Goal: Information Seeking & Learning: Find specific fact

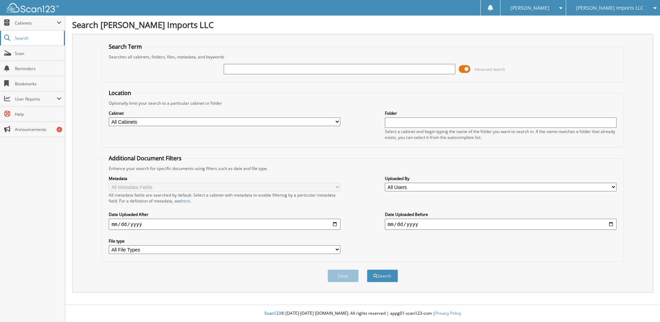
click at [20, 39] on span "Search" at bounding box center [38, 38] width 46 height 6
click at [21, 40] on span "Search" at bounding box center [38, 38] width 46 height 6
type input "65470"
click at [367, 269] on button "Search" at bounding box center [382, 275] width 31 height 13
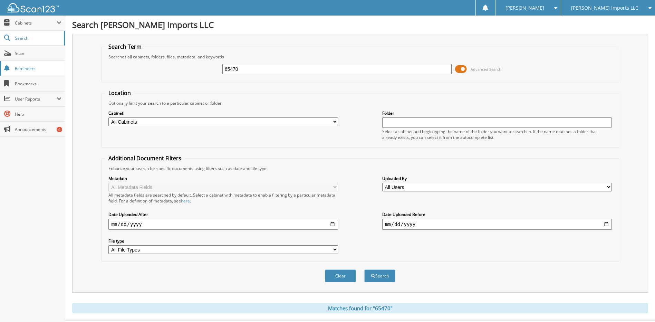
click at [24, 68] on span "Reminders" at bounding box center [38, 69] width 47 height 6
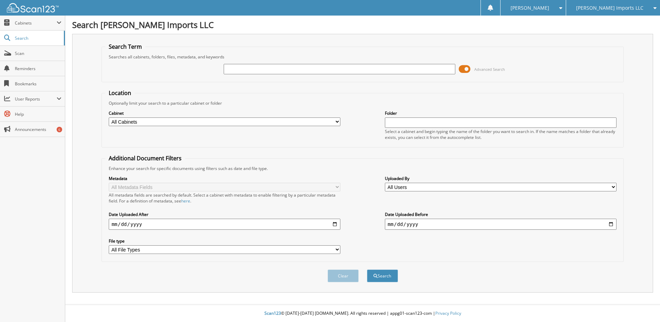
click at [320, 69] on input "text" at bounding box center [340, 69] width 232 height 10
type input "65470"
click at [367, 269] on button "Search" at bounding box center [382, 275] width 31 height 13
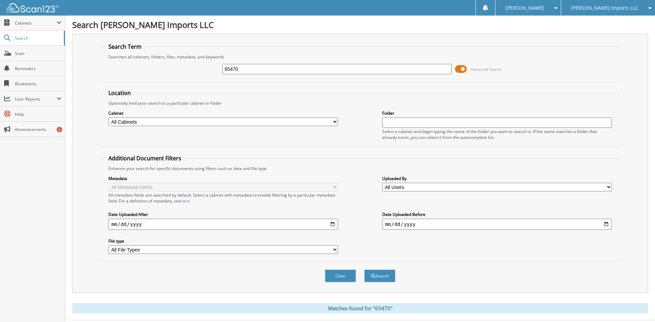
click at [331, 118] on select "All Cabinets JOURNAL ENTRIES PARTS SERVICE RO Needs Filing" at bounding box center [222, 121] width 229 height 9
select select "20715"
click at [108, 117] on select "All Cabinets JOURNAL ENTRIES PARTS SERVICE RO Needs Filing" at bounding box center [222, 121] width 229 height 9
click at [387, 278] on button "Search" at bounding box center [379, 275] width 31 height 13
click at [465, 69] on span at bounding box center [461, 69] width 12 height 10
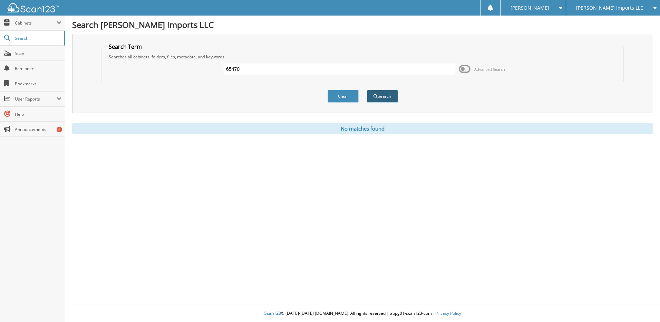
click at [380, 98] on button "Search" at bounding box center [382, 96] width 31 height 13
